Goal: Check status: Check status

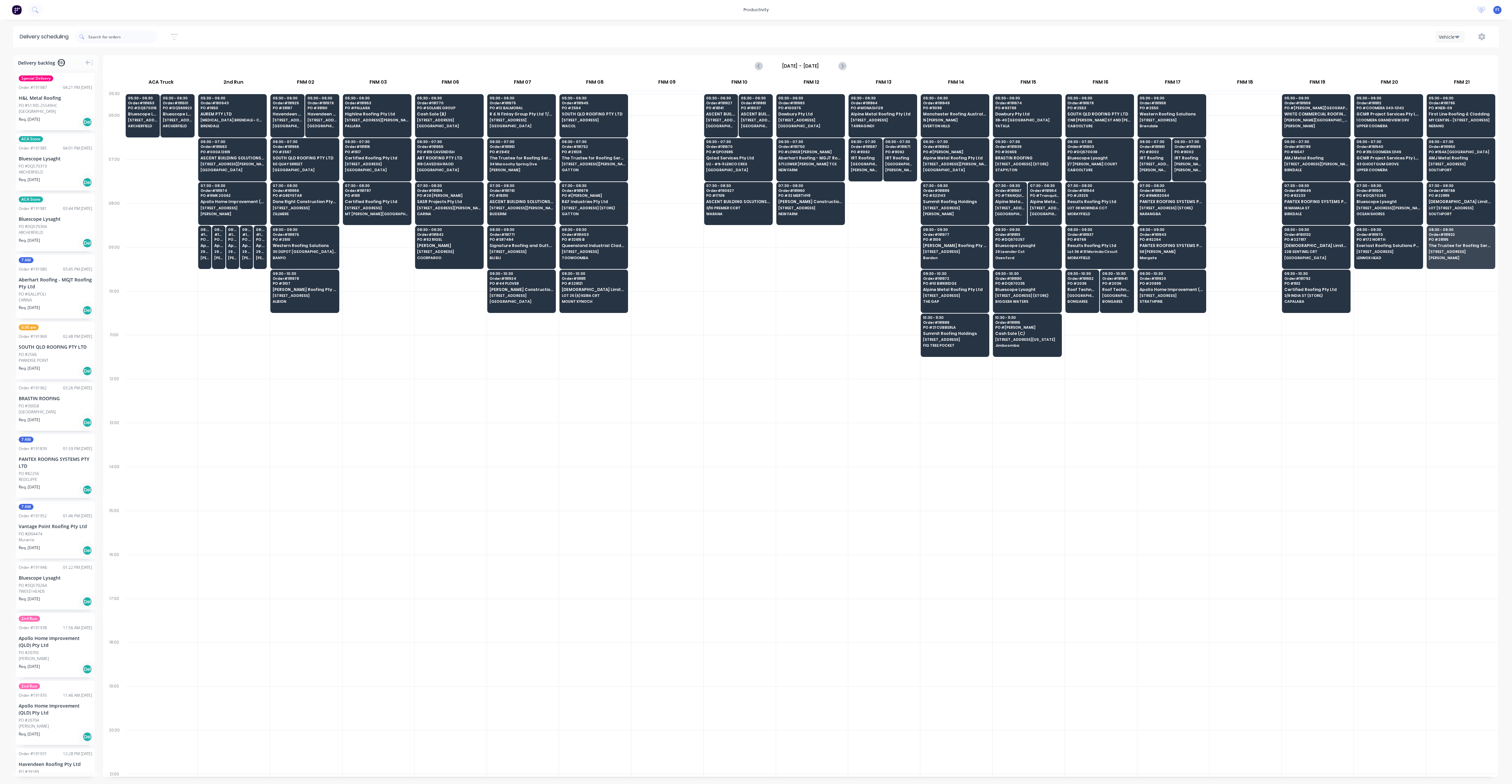
scroll to position [0, 1]
click at [775, 66] on input "[DATE] - [DATE]" at bounding box center [801, 66] width 65 height 10
click at [832, 100] on div "4" at bounding box center [829, 99] width 10 height 10
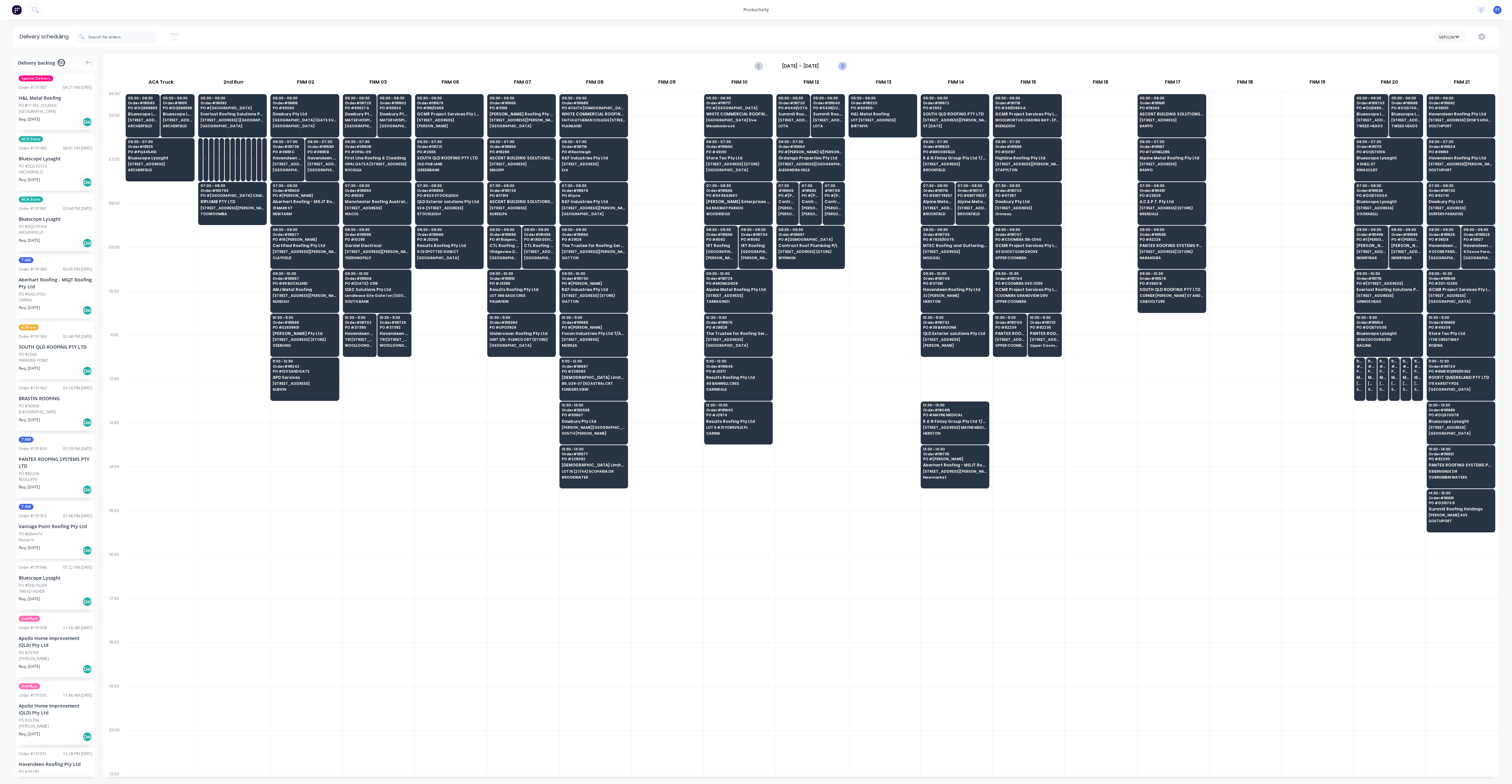
click at [842, 66] on icon "Next page" at bounding box center [842, 66] width 3 height 5
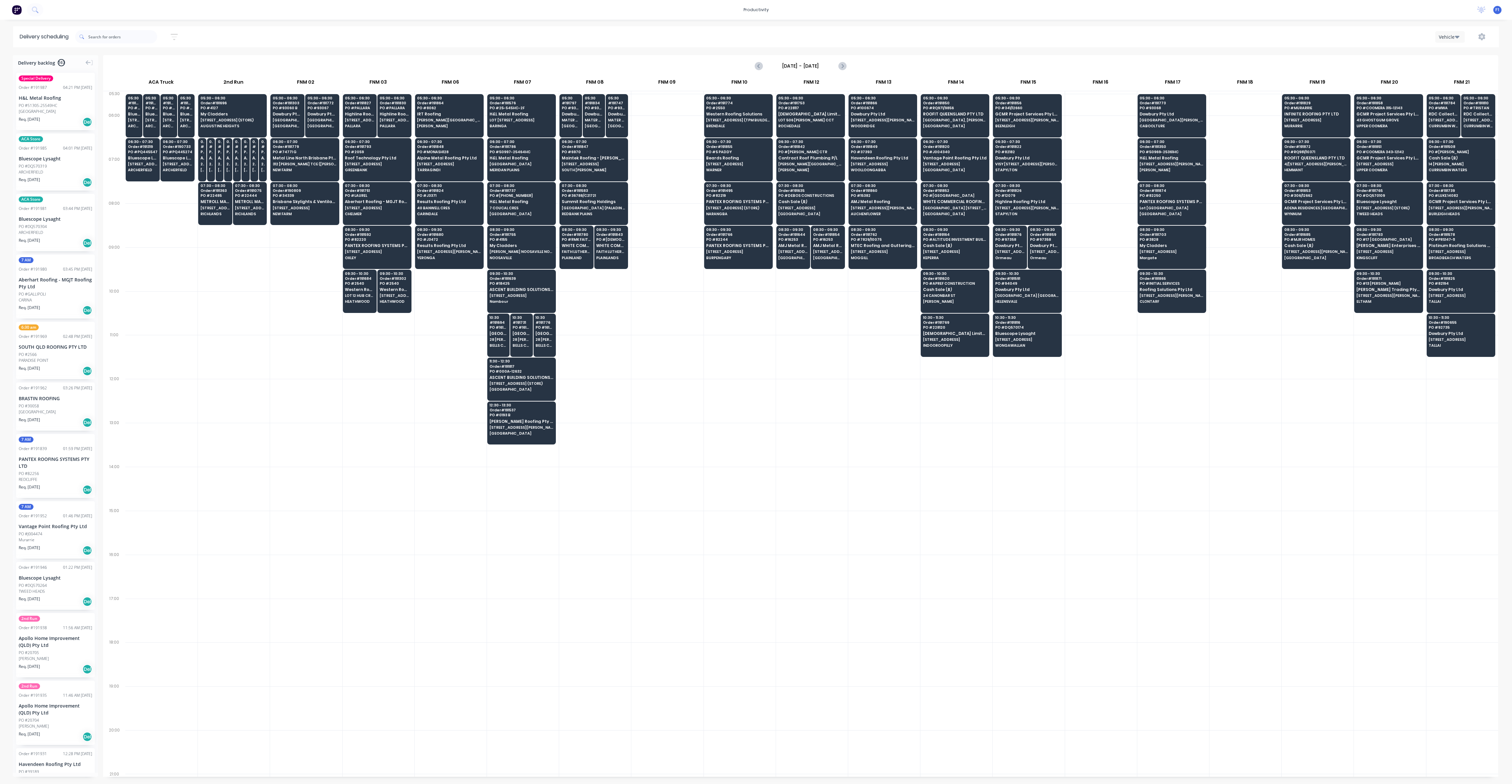
click at [824, 64] on input "[DATE] - [DATE]" at bounding box center [801, 66] width 65 height 10
click at [829, 99] on div "4" at bounding box center [829, 99] width 10 height 10
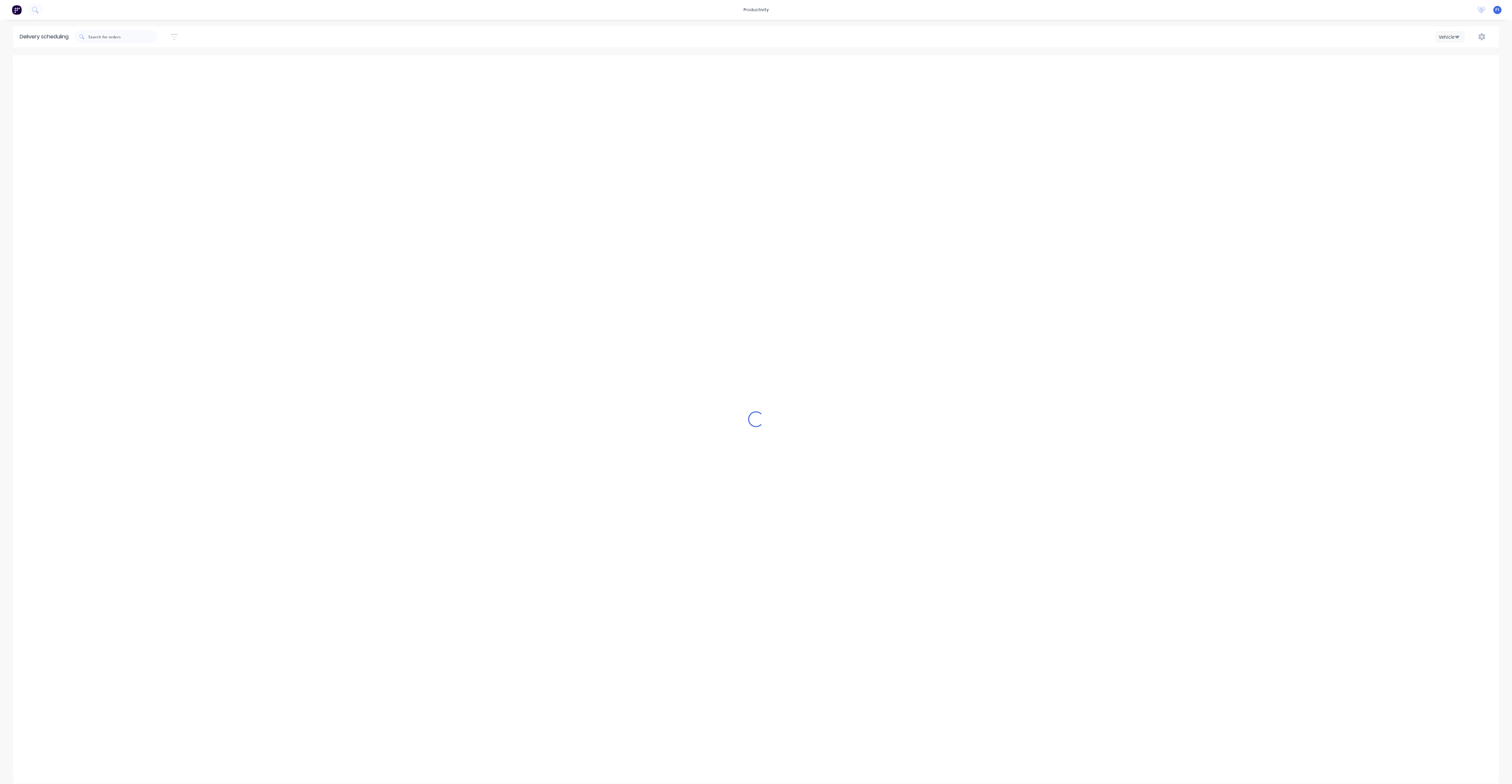
type input "[DATE] - [DATE]"
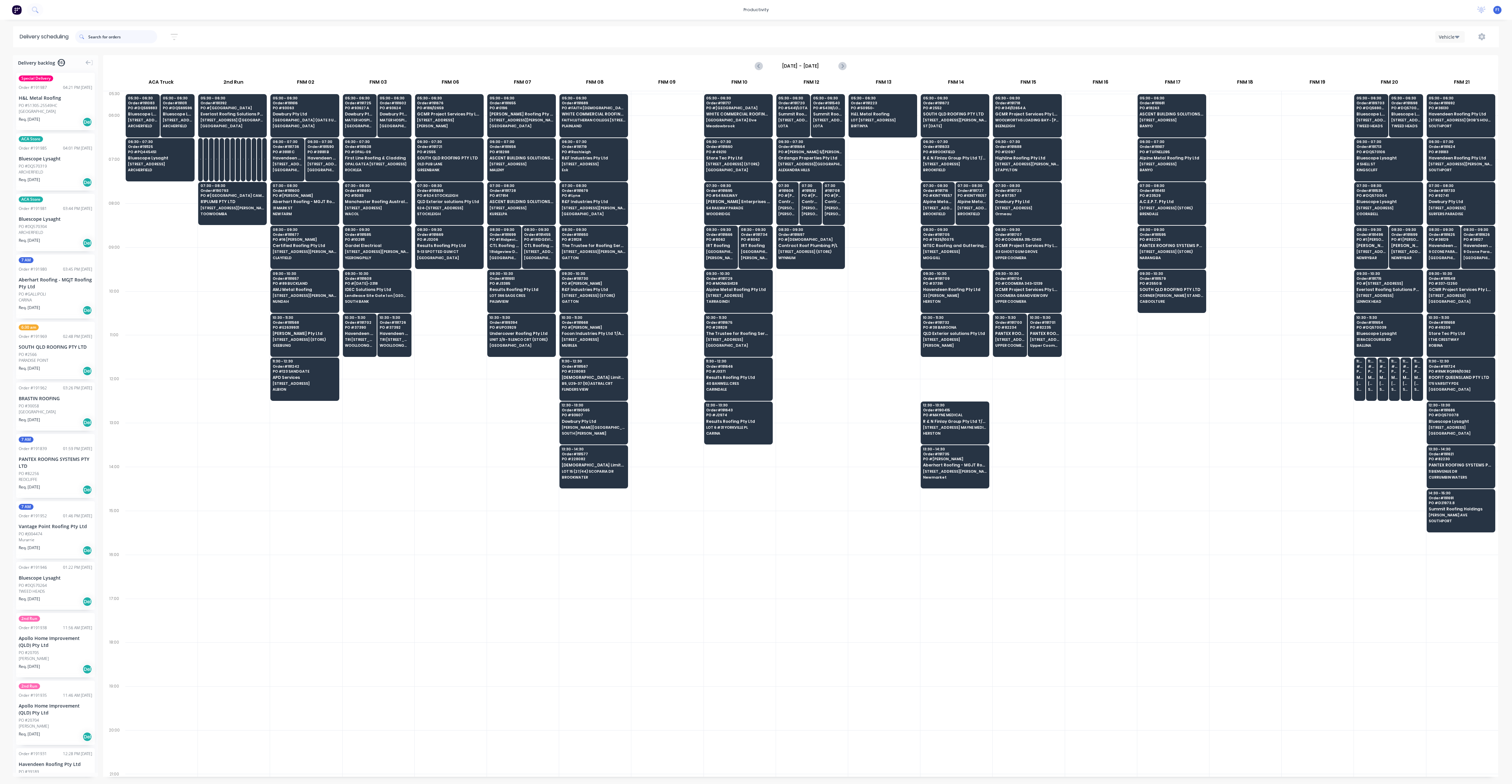
click at [113, 37] on input "text" at bounding box center [122, 36] width 69 height 13
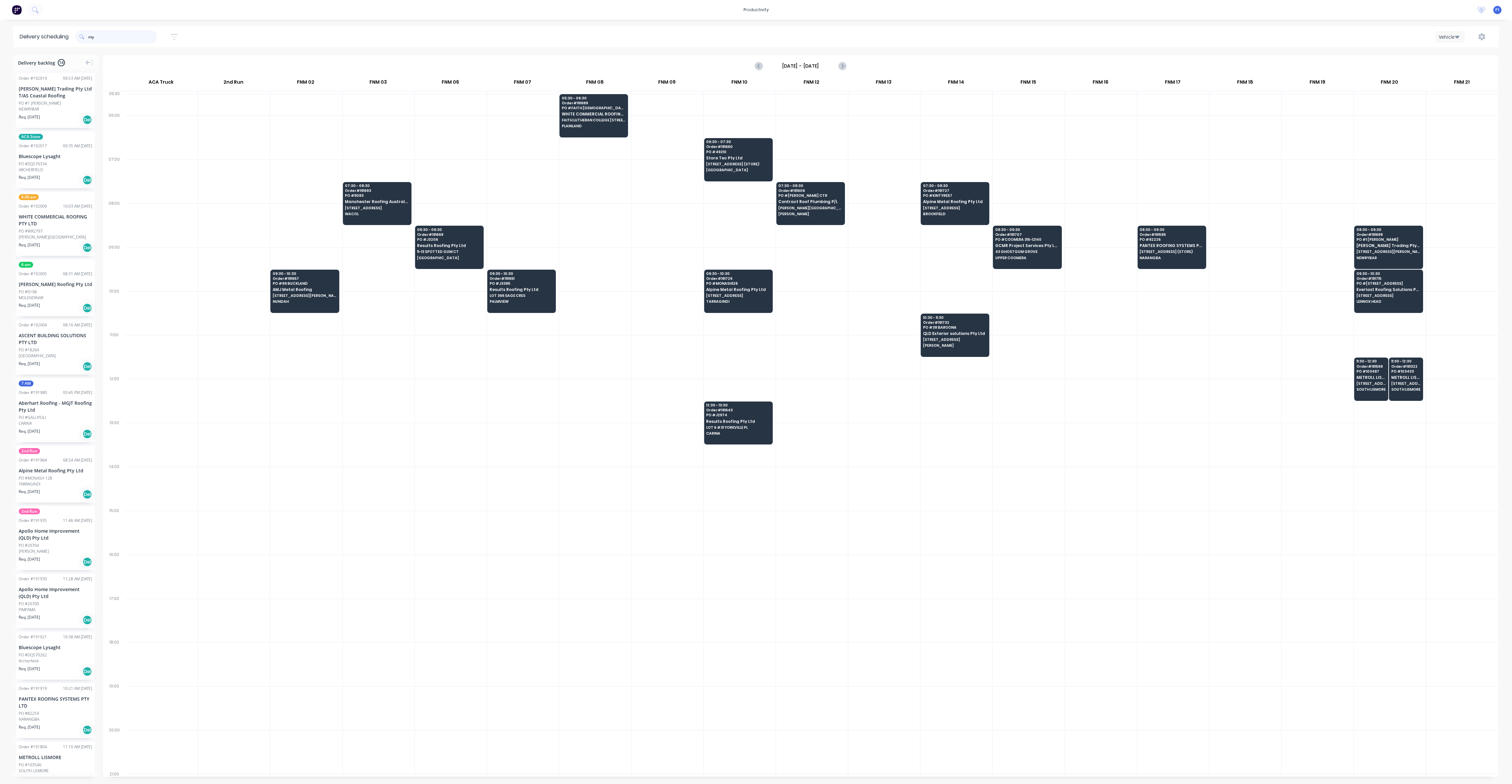
click at [101, 33] on input "my" at bounding box center [122, 36] width 69 height 13
type input "m"
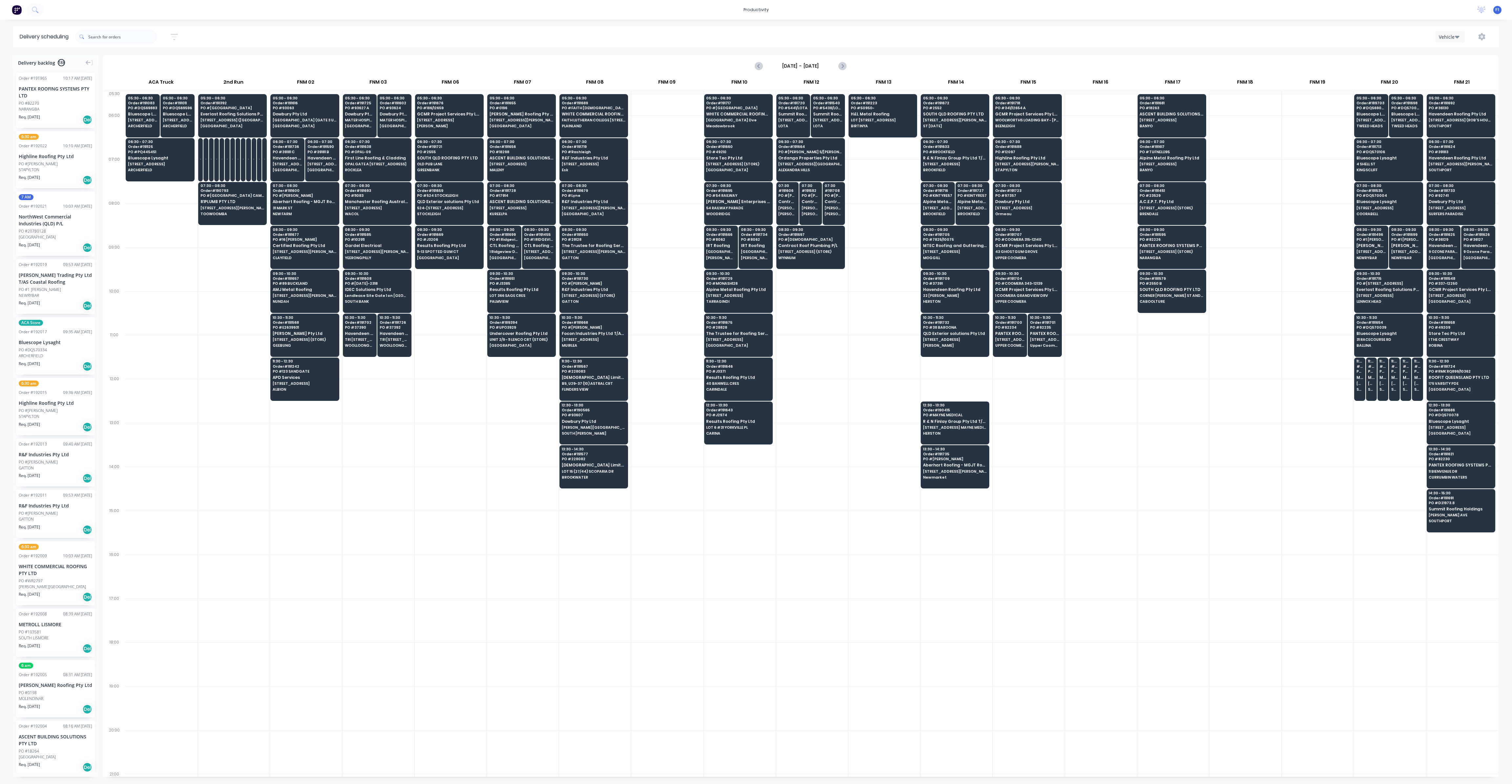
click at [828, 66] on input "[DATE] - [DATE]" at bounding box center [801, 66] width 65 height 10
click at [815, 101] on div "3" at bounding box center [816, 99] width 10 height 10
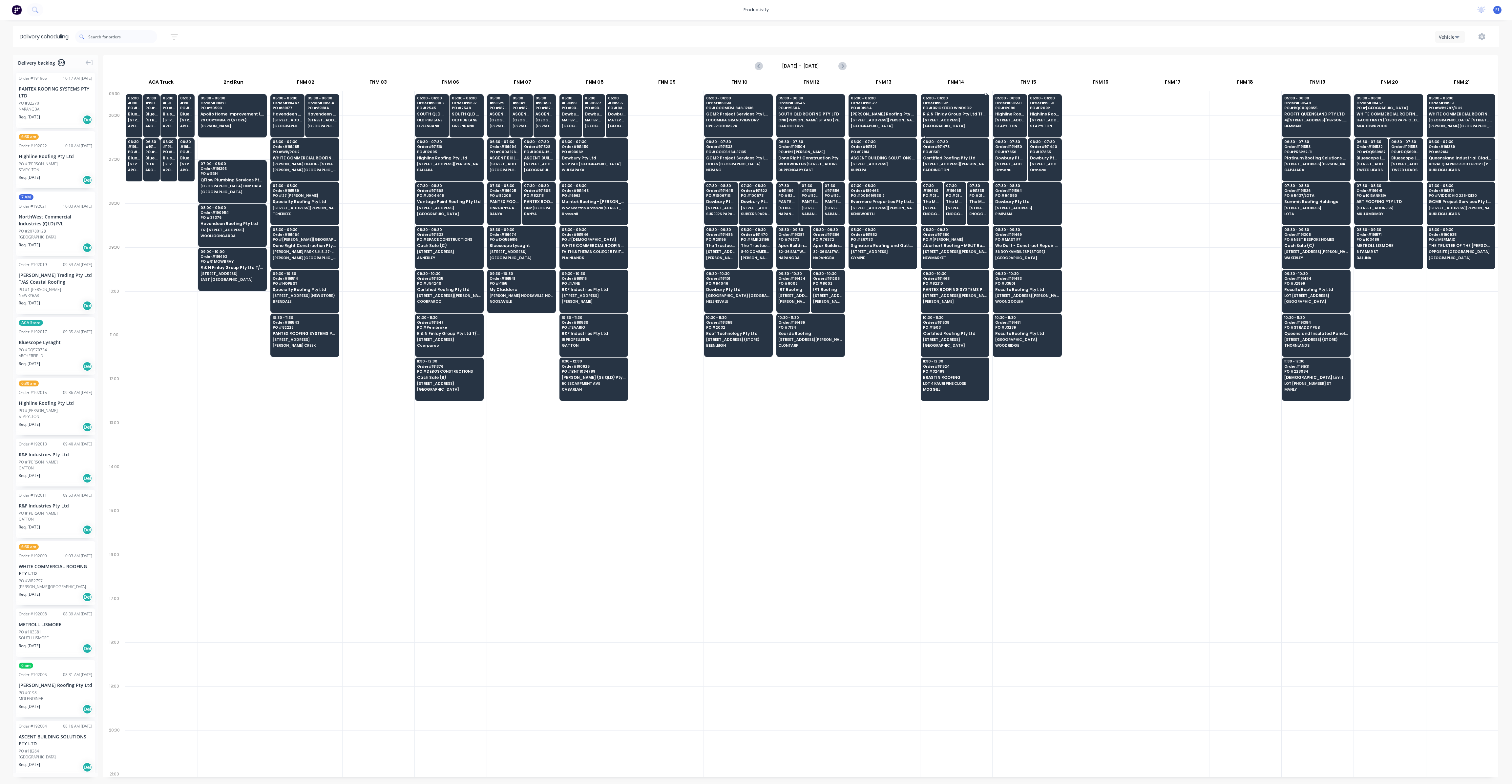
click at [980, 120] on span "[STREET_ADDRESS]" at bounding box center [955, 120] width 63 height 4
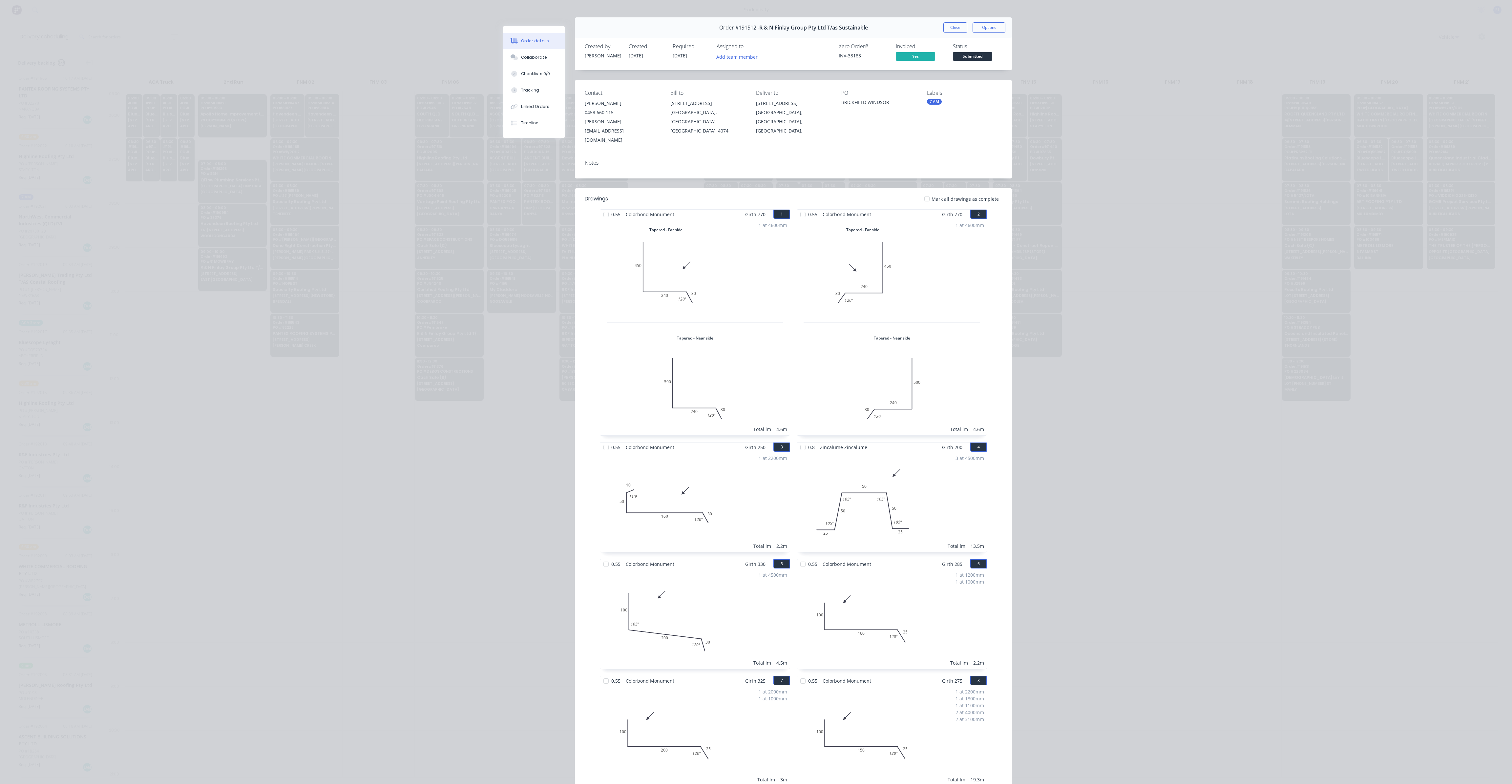
scroll to position [0, 0]
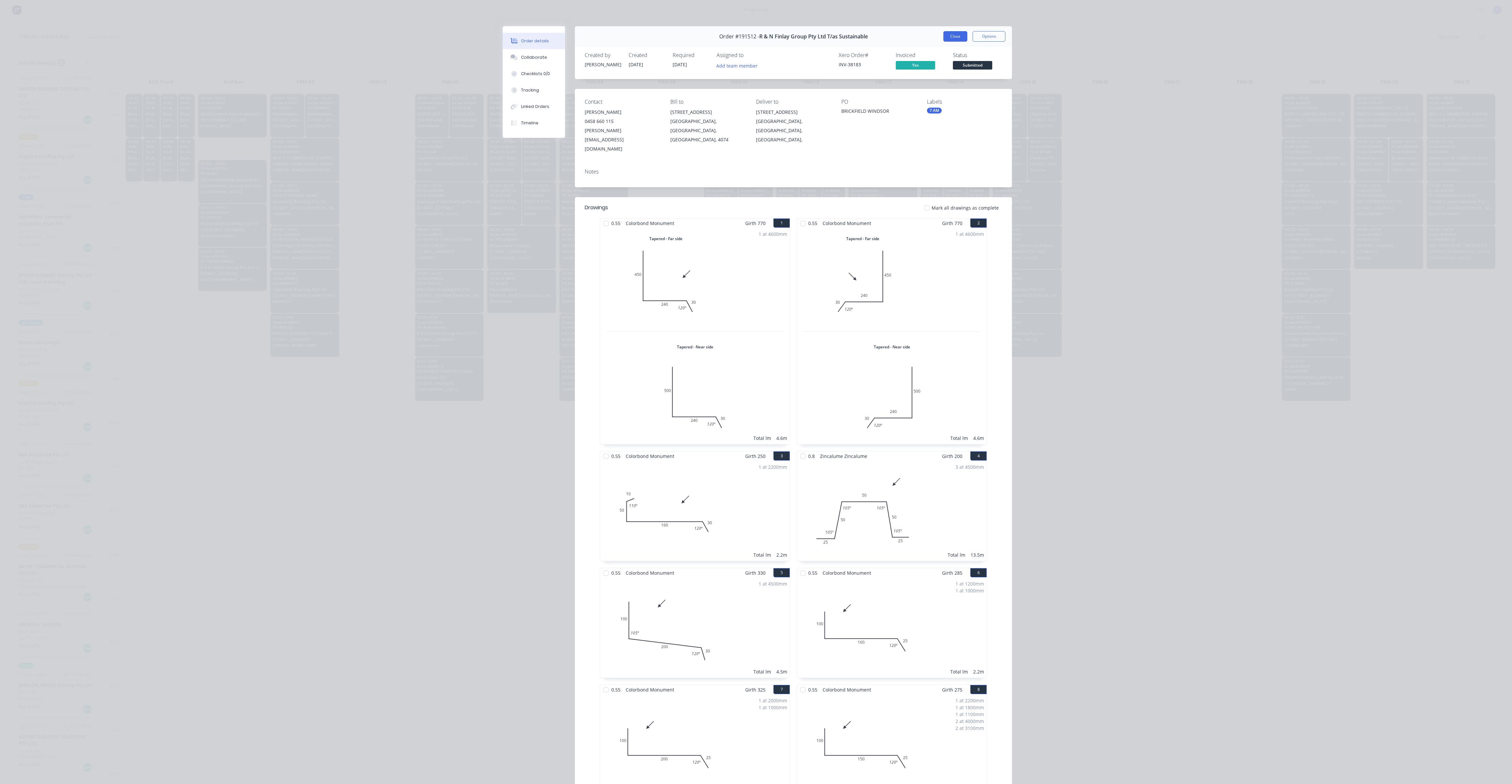
click at [960, 37] on button "Close" at bounding box center [955, 36] width 24 height 11
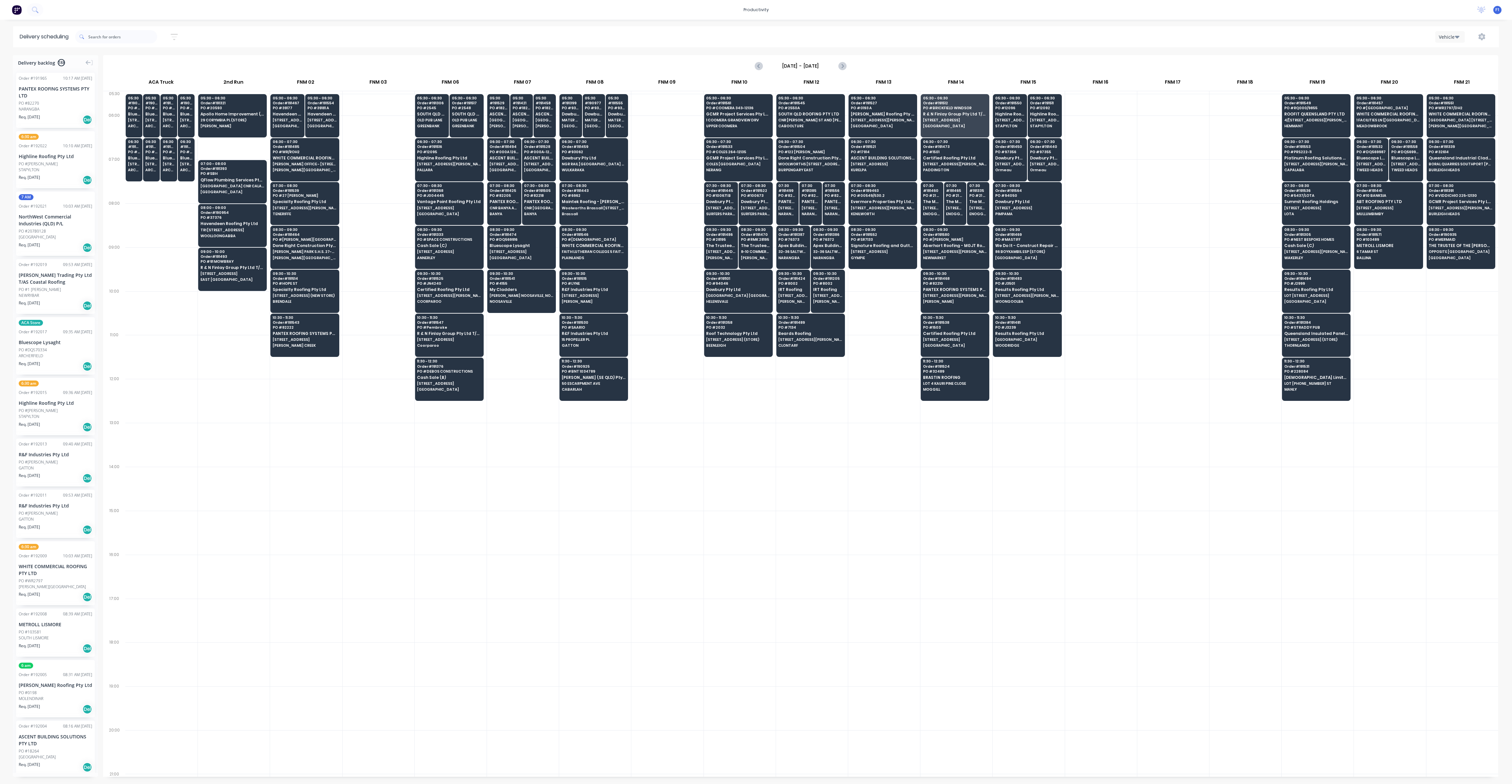
click at [1189, 224] on div at bounding box center [1173, 225] width 72 height 44
click at [831, 66] on input "[DATE] - [DATE]" at bounding box center [801, 66] width 65 height 10
click at [791, 111] on div "8" at bounding box center [790, 111] width 10 height 10
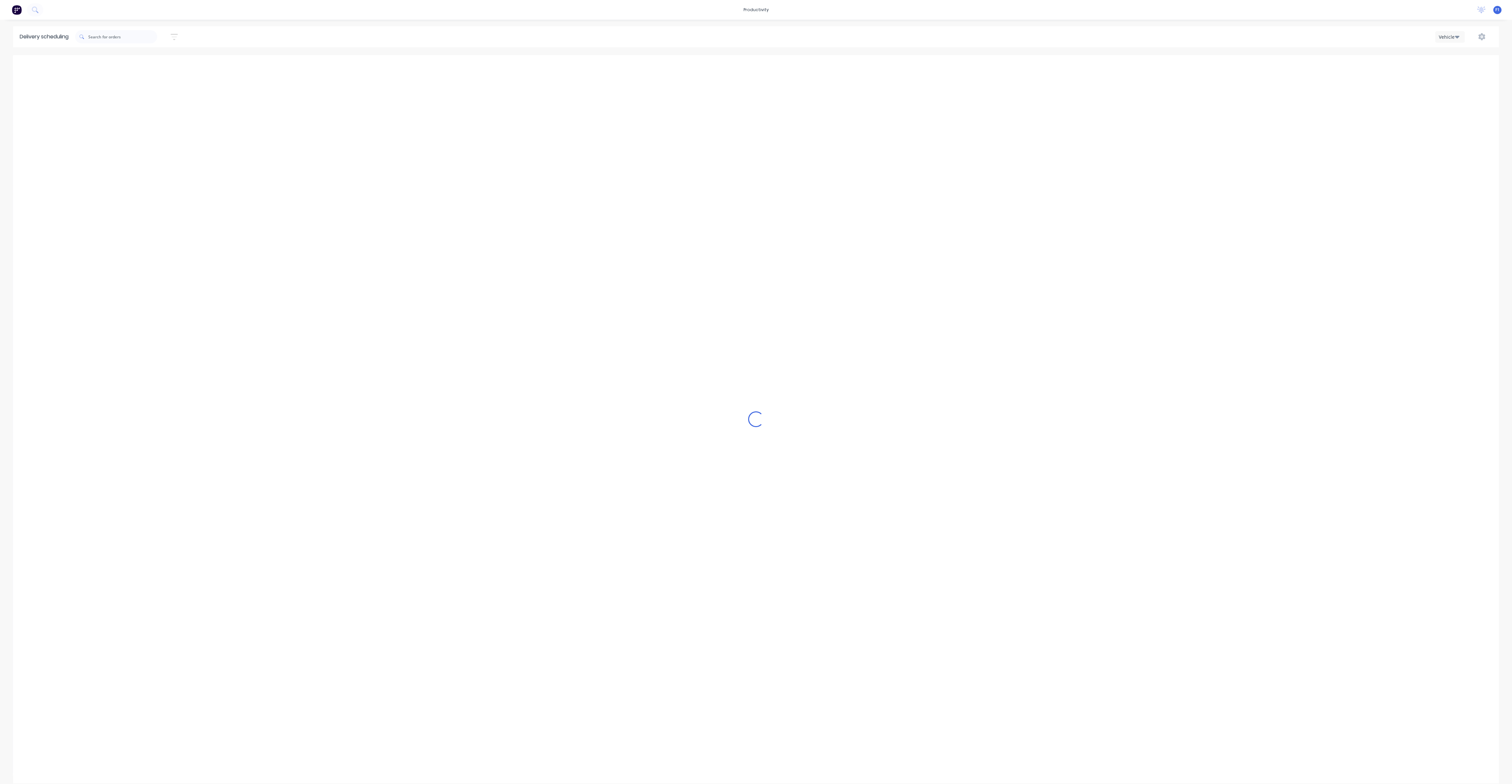
type input "[DATE] - [DATE]"
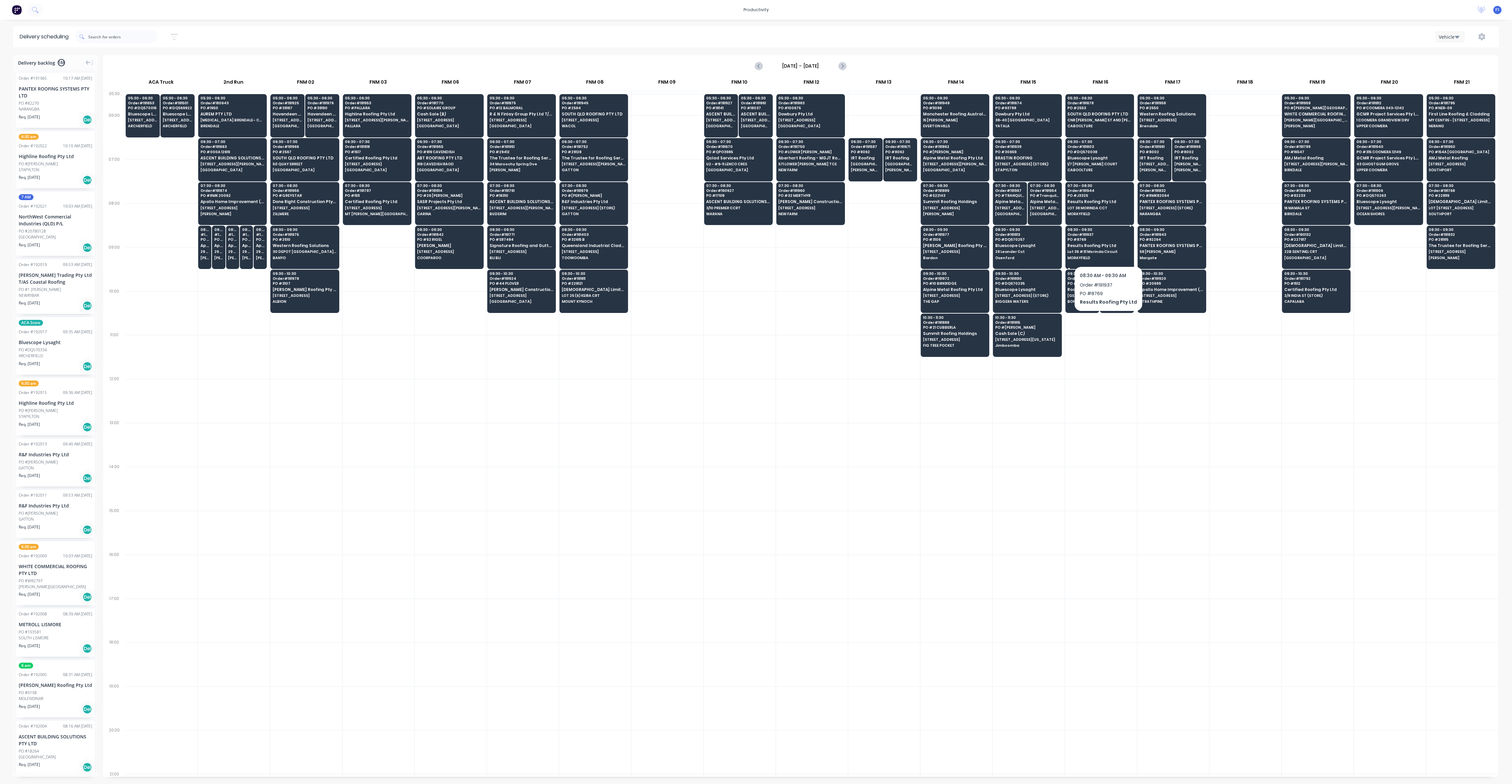
click at [1106, 249] on span "Lot 36 #31 Morinda Circuit" at bounding box center [1099, 251] width 63 height 4
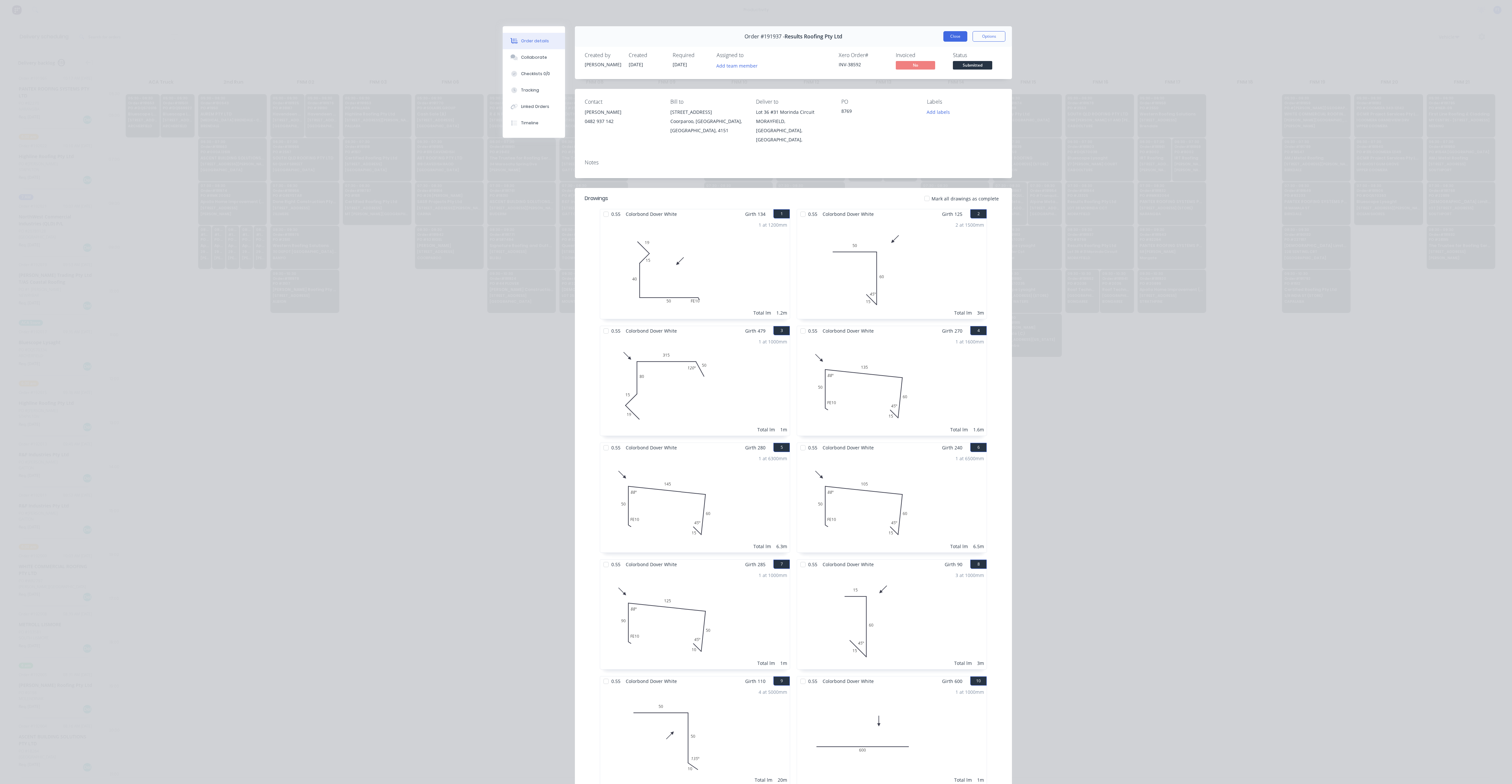
click at [943, 39] on button "Close" at bounding box center [955, 36] width 24 height 11
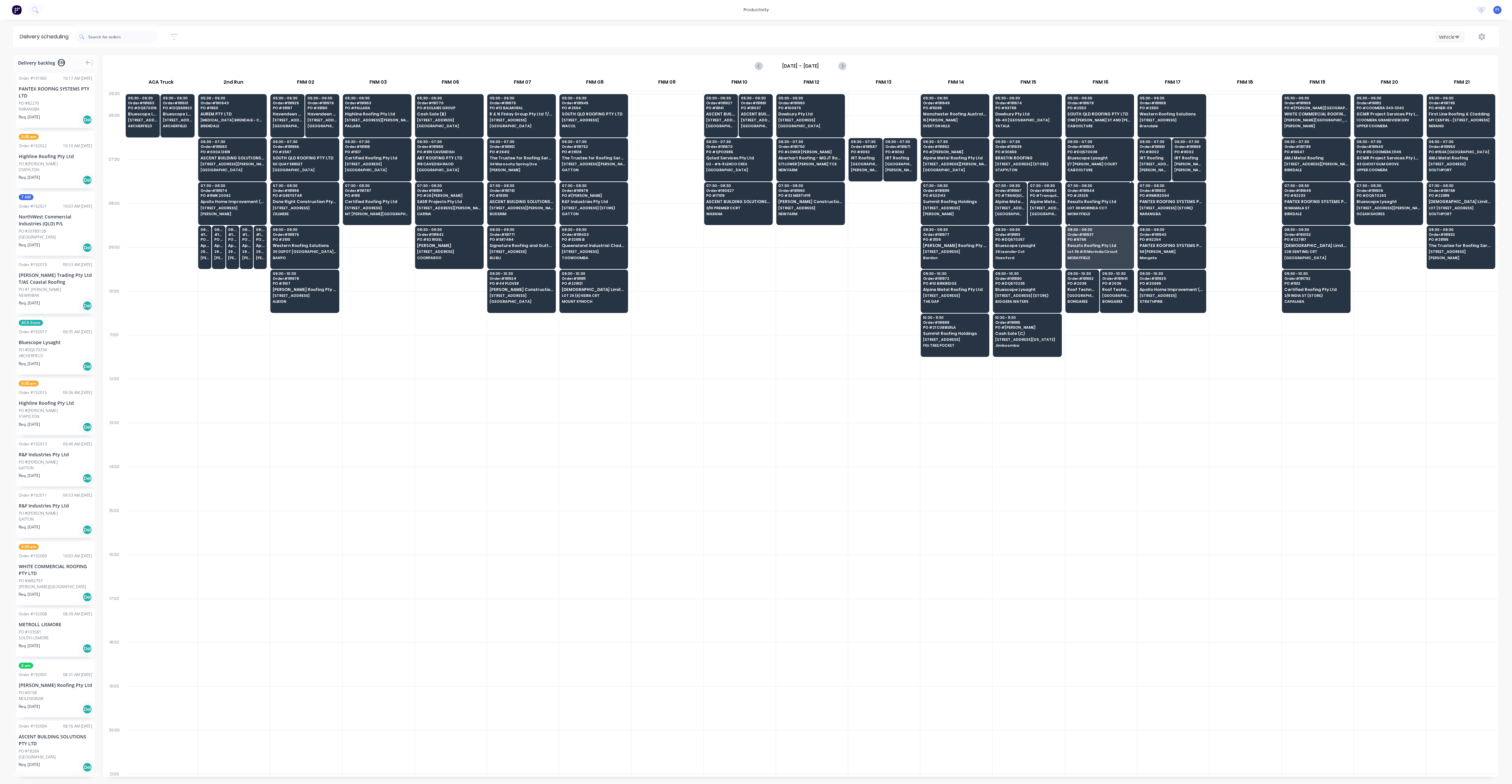
click at [1092, 201] on span "Results Roofing Pty Ltd" at bounding box center [1099, 201] width 63 height 4
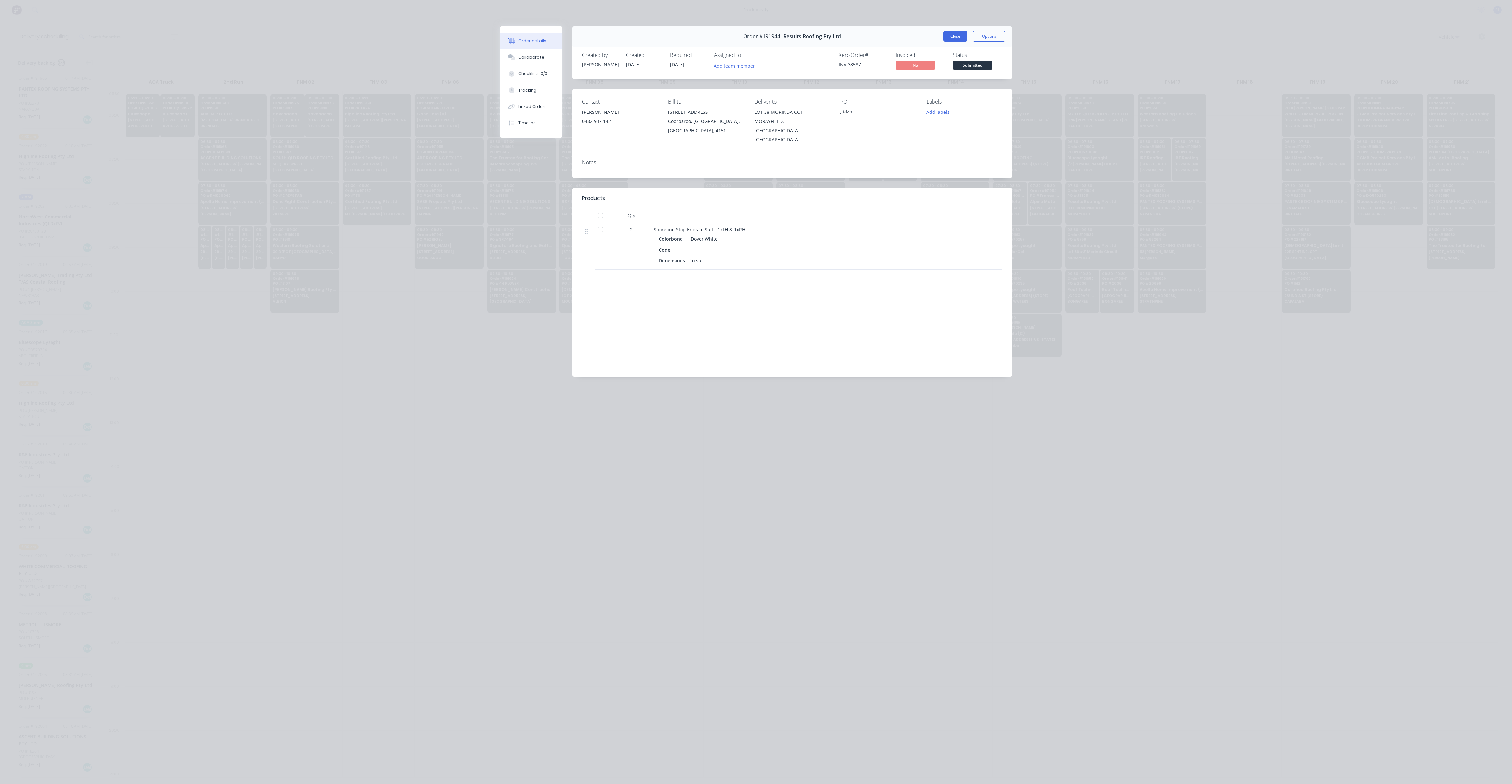
click at [965, 36] on button "Close" at bounding box center [955, 36] width 24 height 11
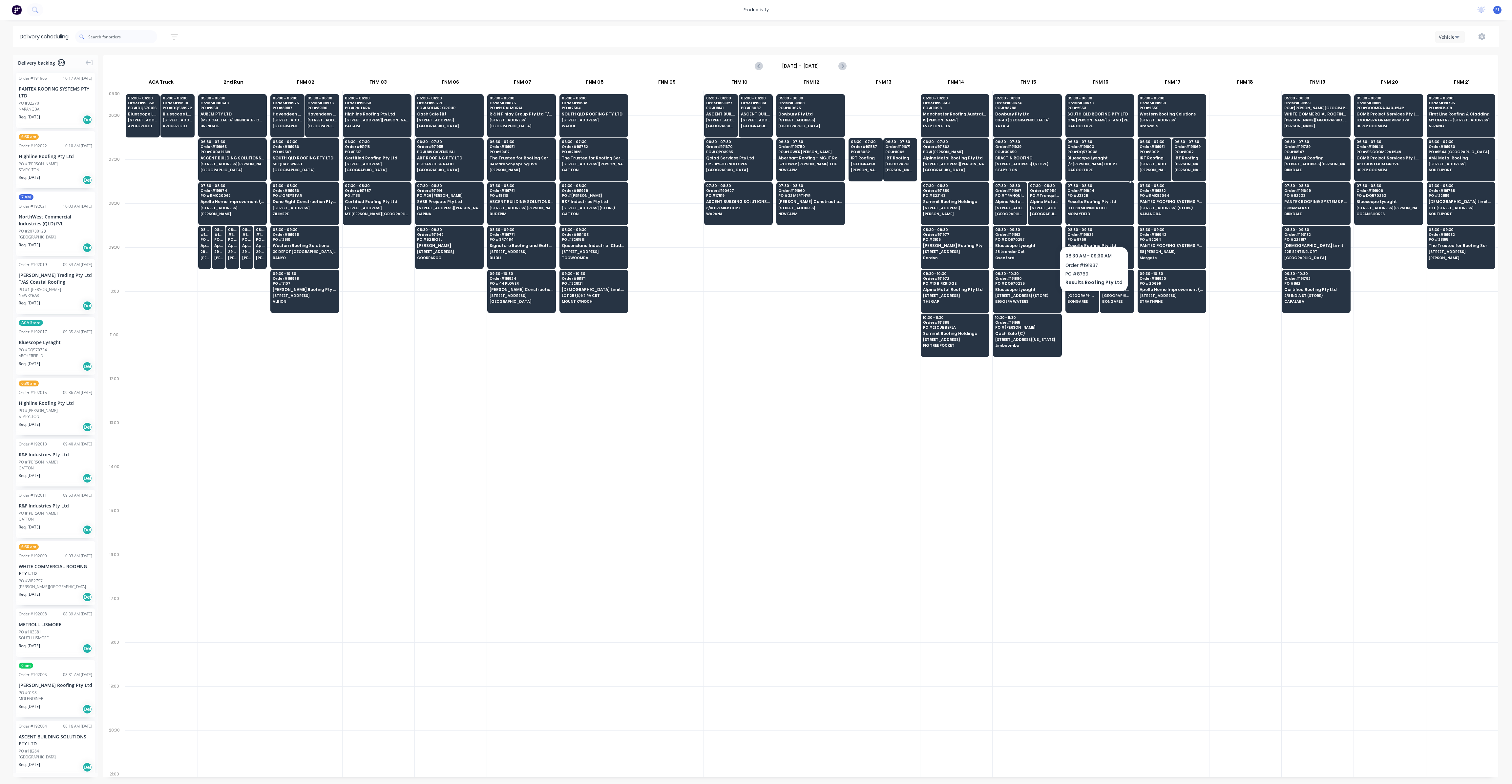
click at [1094, 217] on div "07:30 - 08:30 Order # 191944 PO # J3325 Results Roofing Pty Ltd LOT 38 MORINDA …" at bounding box center [1100, 200] width 68 height 37
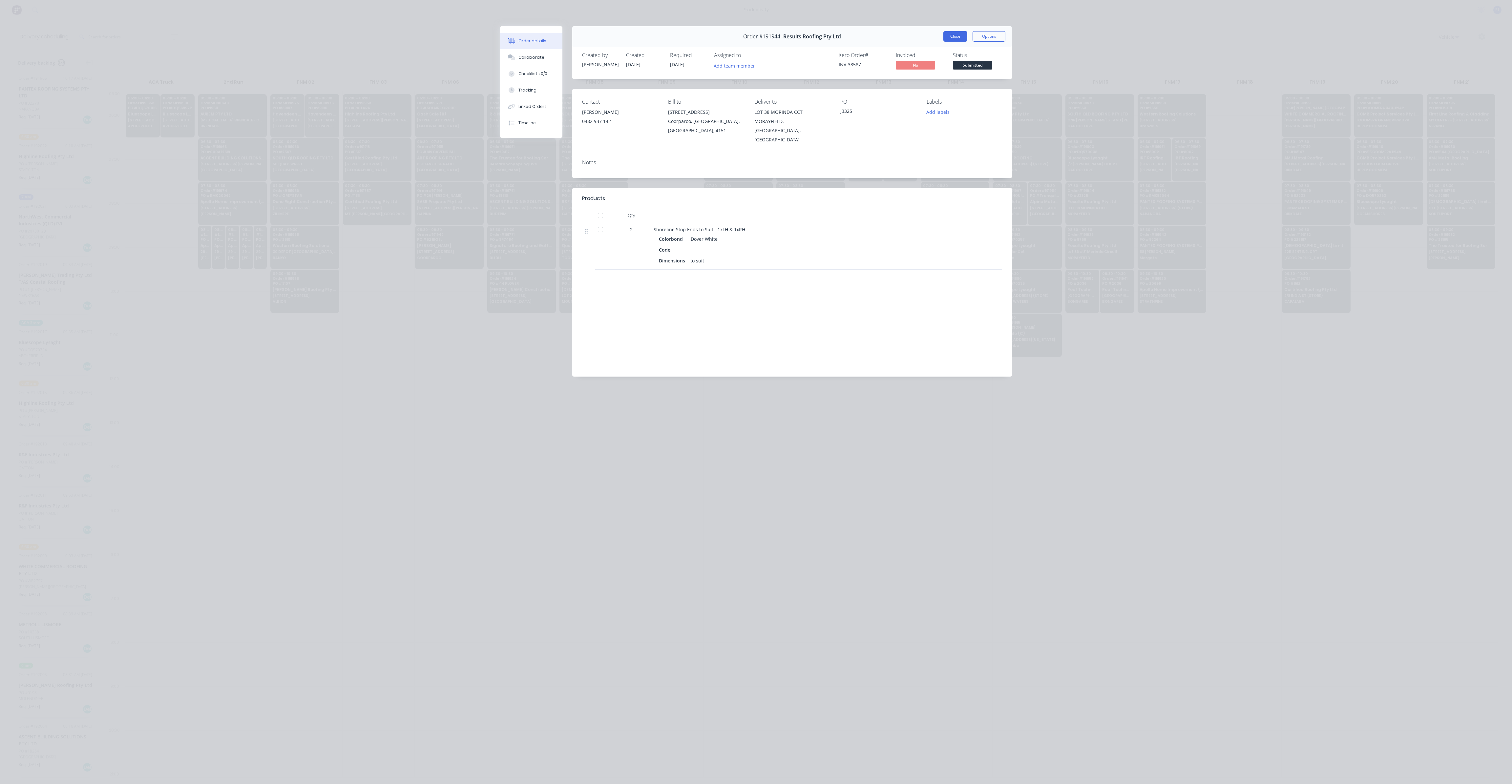
click at [960, 38] on button "Close" at bounding box center [955, 36] width 24 height 11
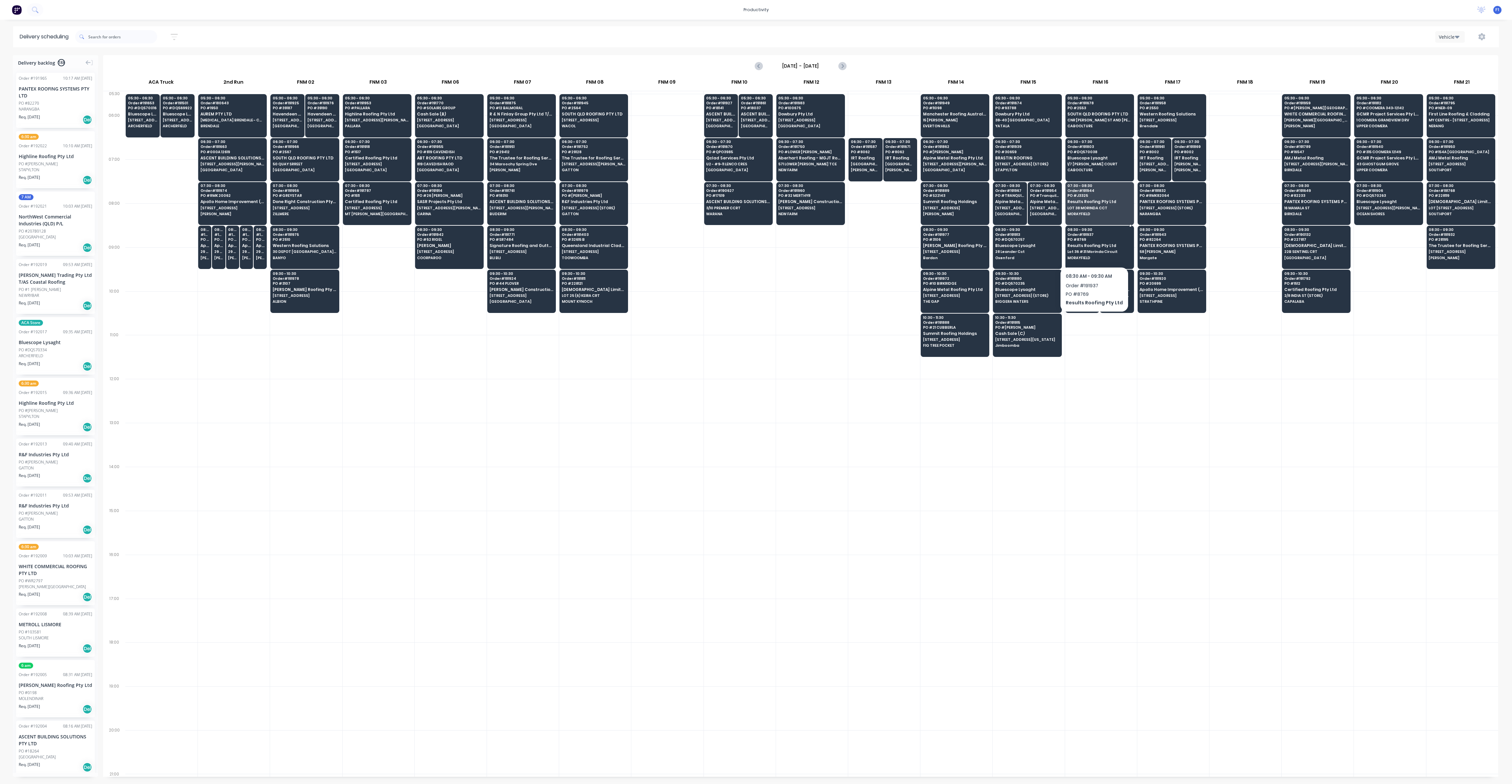
click at [1092, 249] on span "Lot 36 #31 Morinda Circuit" at bounding box center [1099, 251] width 63 height 4
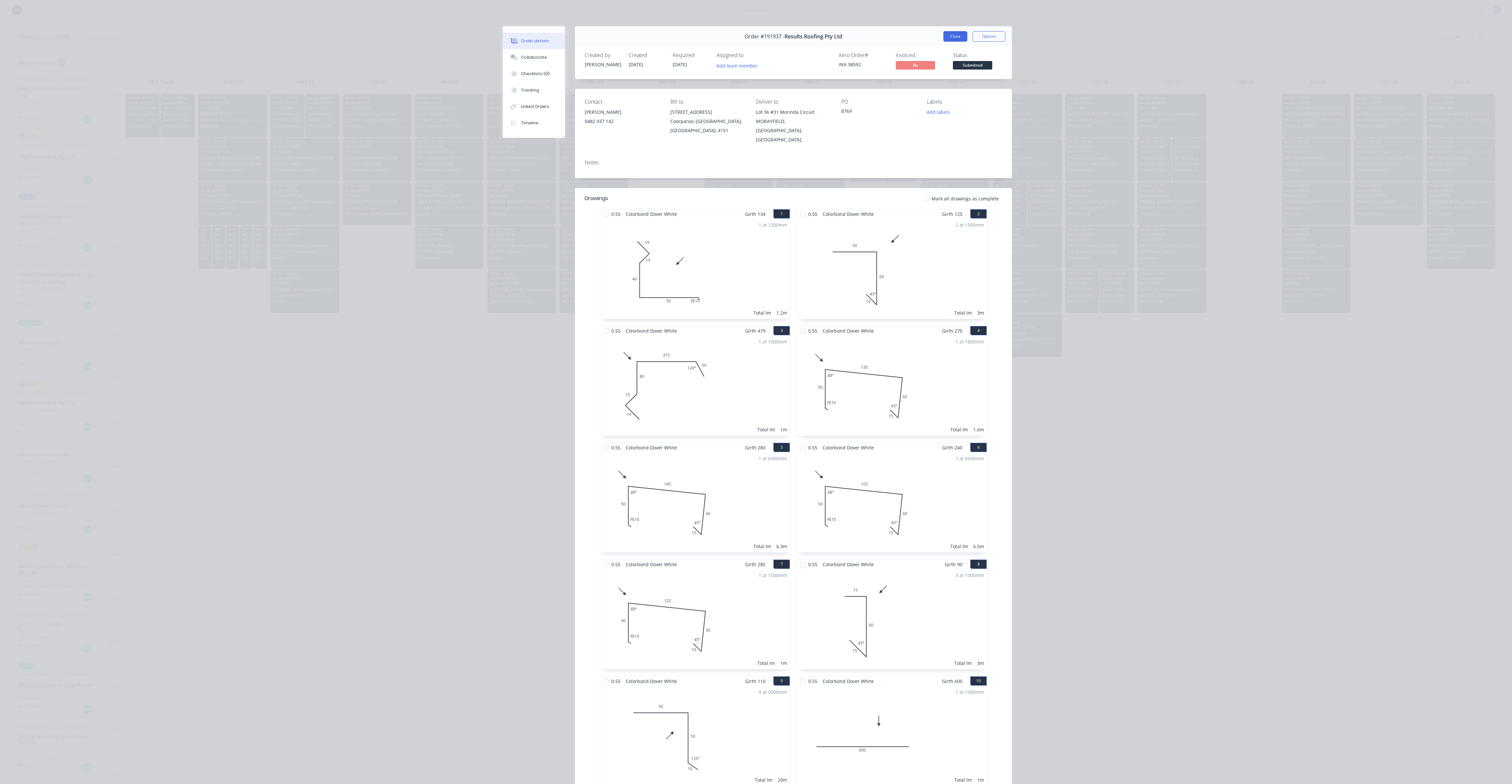
click at [946, 39] on button "Close" at bounding box center [955, 36] width 24 height 11
